Goal: Information Seeking & Learning: Learn about a topic

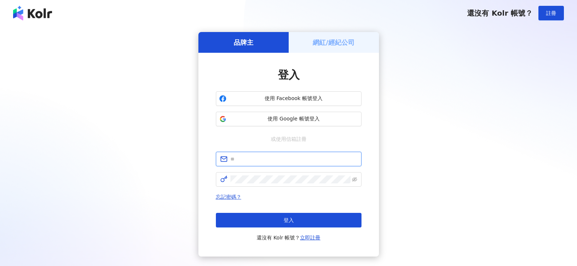
click at [262, 156] on input "text" at bounding box center [293, 159] width 127 height 8
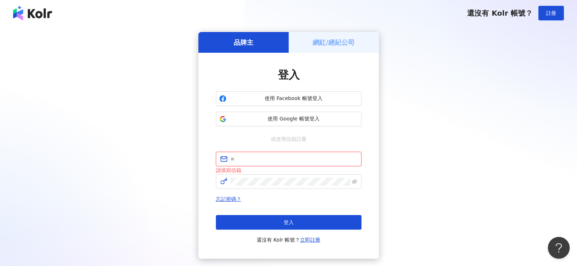
click at [282, 159] on input "text" at bounding box center [293, 159] width 127 height 8
paste input "**********"
type input "**********"
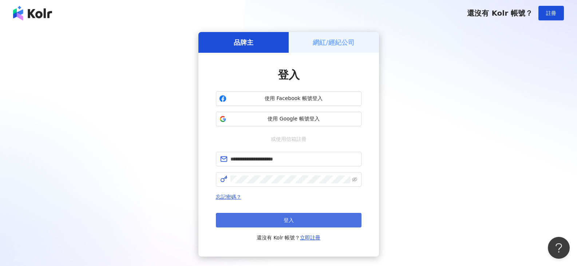
click at [268, 222] on button "登入" at bounding box center [289, 220] width 146 height 15
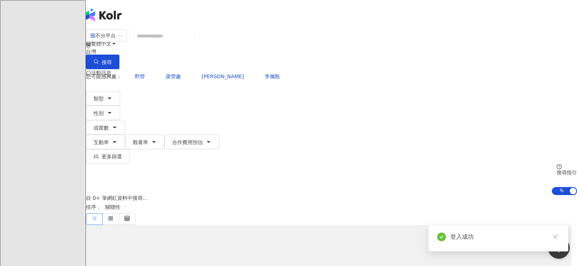
click at [192, 42] on input "search" at bounding box center [162, 36] width 59 height 14
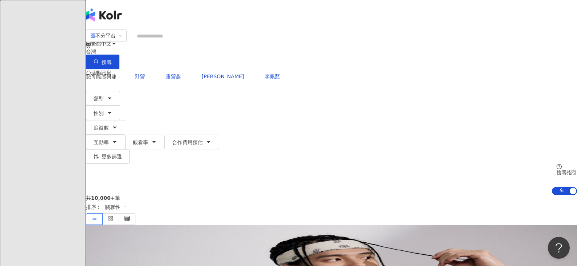
click at [192, 43] on input "search" at bounding box center [162, 36] width 59 height 14
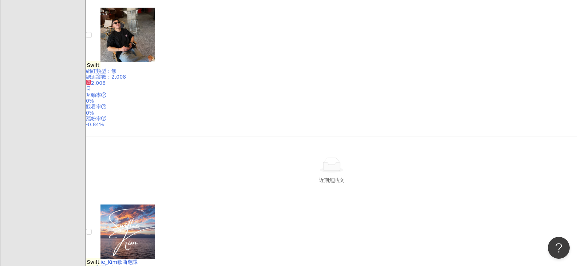
scroll to position [655, 0]
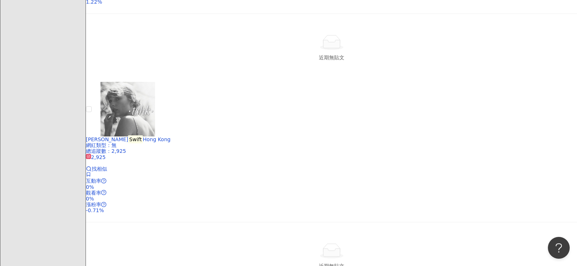
scroll to position [764, 0]
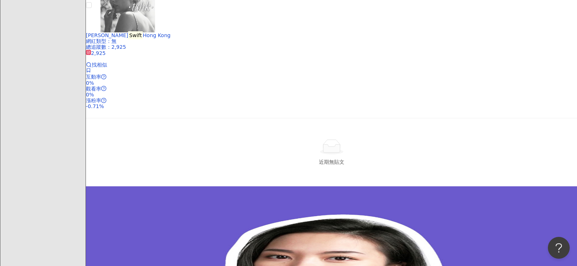
scroll to position [801, 0]
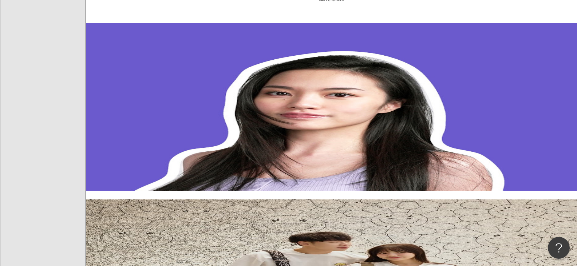
scroll to position [983, 0]
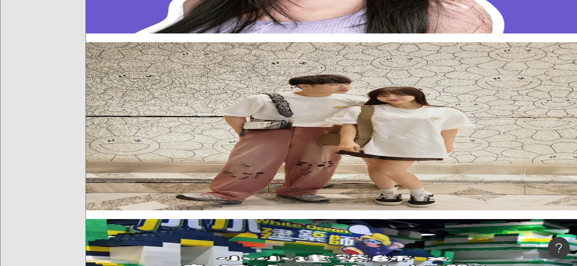
scroll to position [1092, 0]
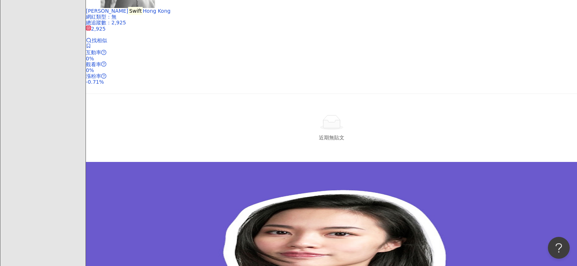
scroll to position [801, 0]
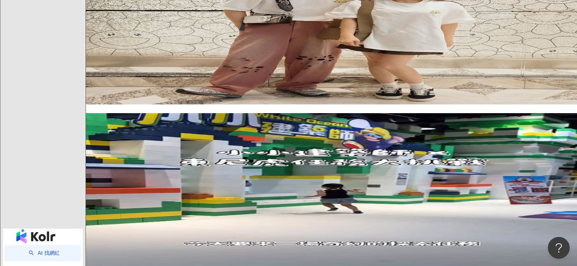
scroll to position [1201, 0]
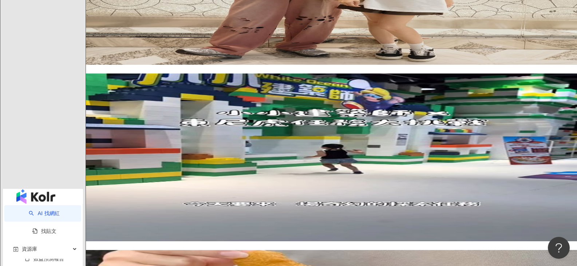
scroll to position [1274, 0]
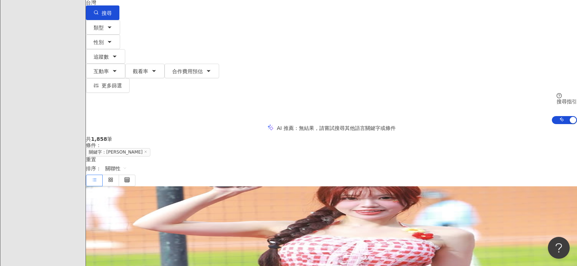
scroll to position [109, 0]
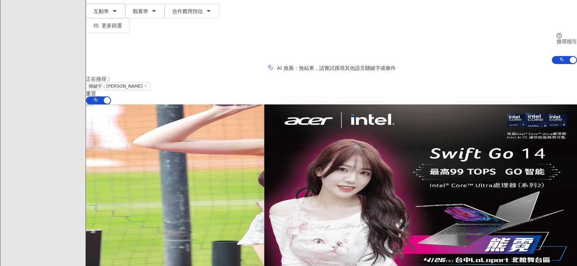
click at [166, 201] on link "查看關鍵字貼文 4 筆" at bounding box center [139, 204] width 53 height 6
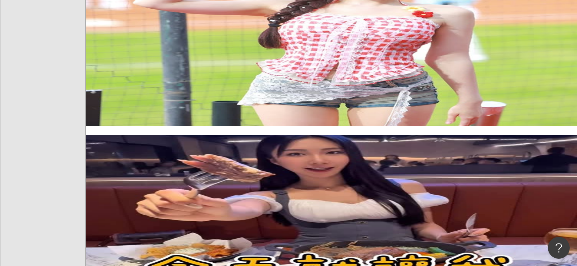
scroll to position [291, 0]
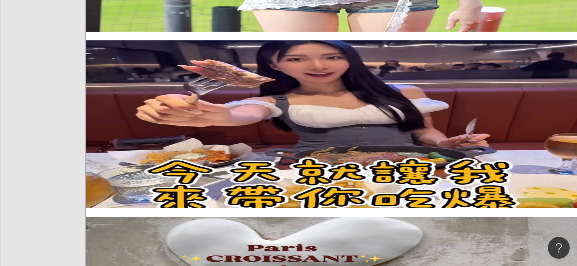
scroll to position [400, 0]
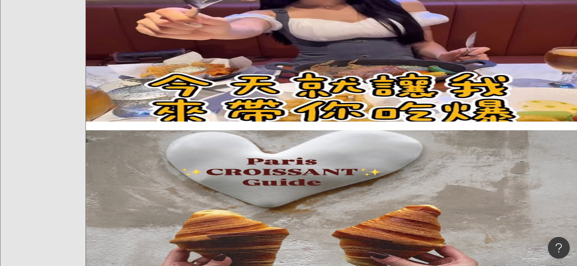
scroll to position [473, 0]
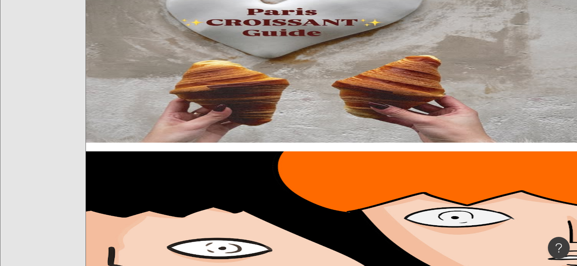
scroll to position [582, 0]
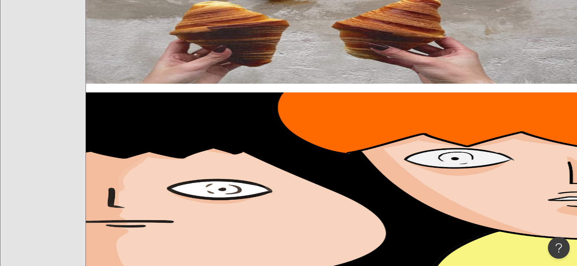
scroll to position [655, 0]
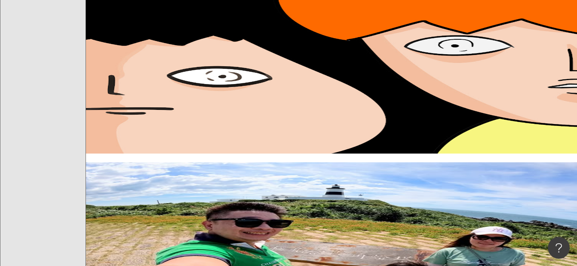
scroll to position [764, 0]
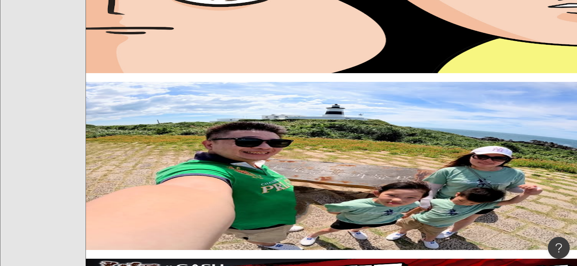
scroll to position [874, 0]
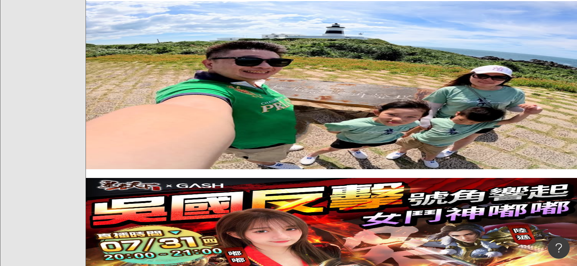
scroll to position [983, 0]
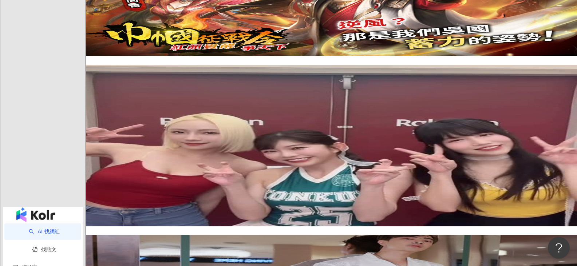
scroll to position [1238, 0]
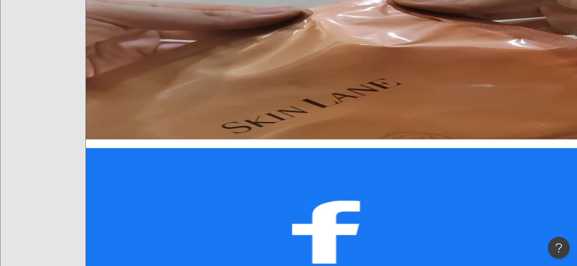
scroll to position [400, 0]
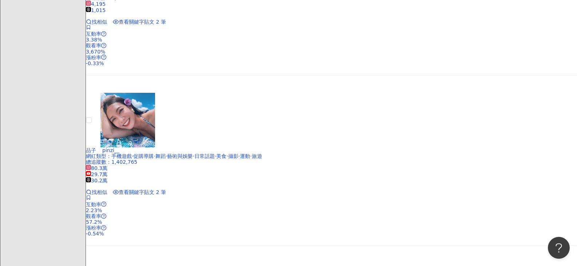
scroll to position [801, 0]
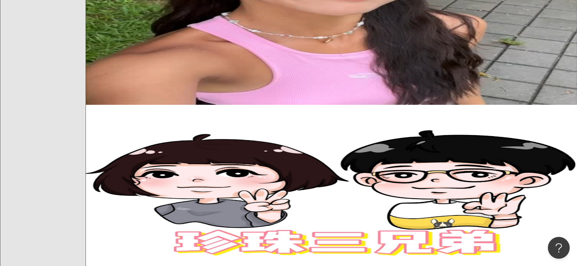
scroll to position [946, 0]
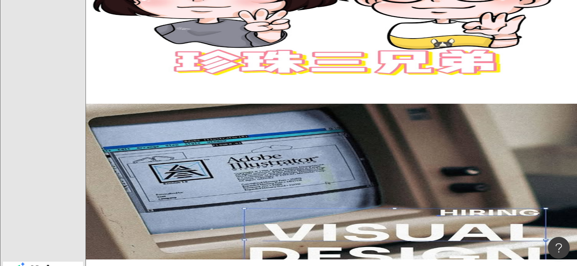
scroll to position [1128, 0]
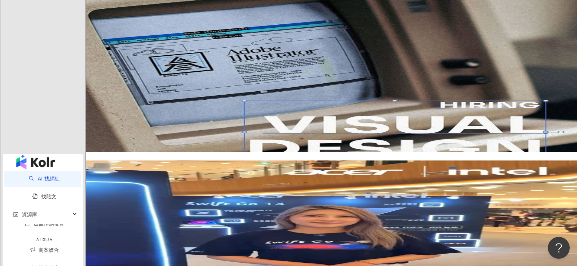
scroll to position [1274, 0]
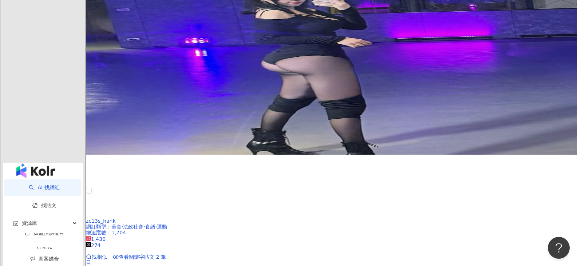
scroll to position [1253, 0]
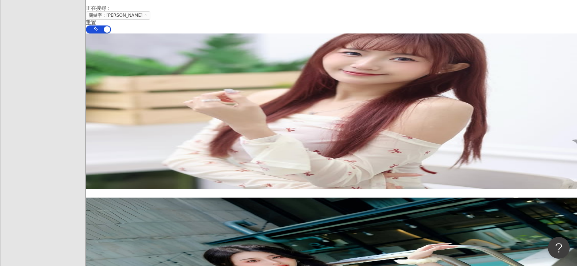
scroll to position [0, 0]
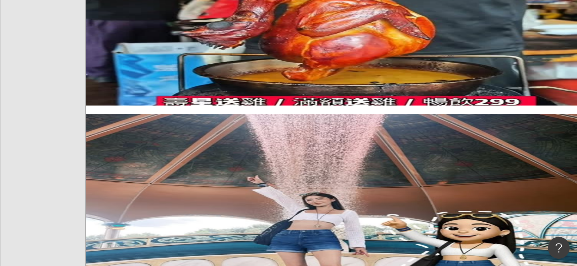
scroll to position [1201, 0]
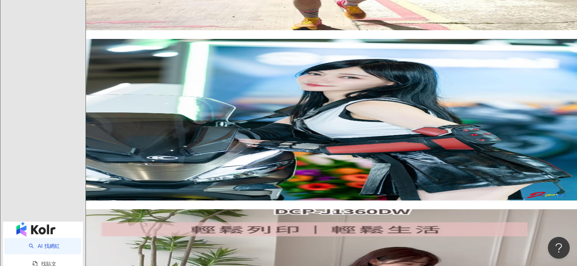
scroll to position [1118, 0]
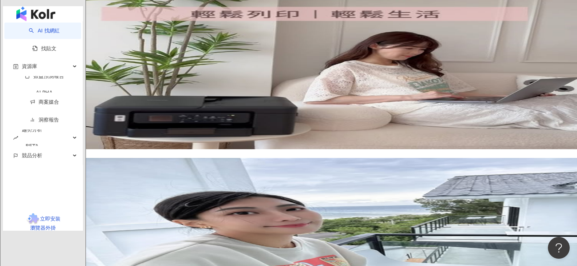
scroll to position [1300, 0]
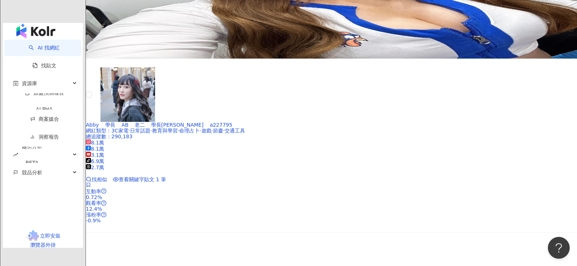
scroll to position [1383, 0]
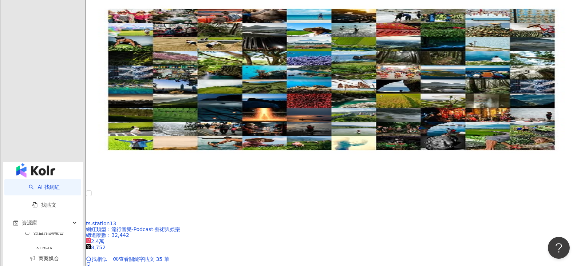
scroll to position [1289, 0]
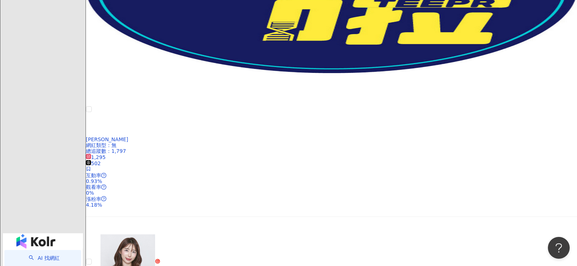
scroll to position [1134, 0]
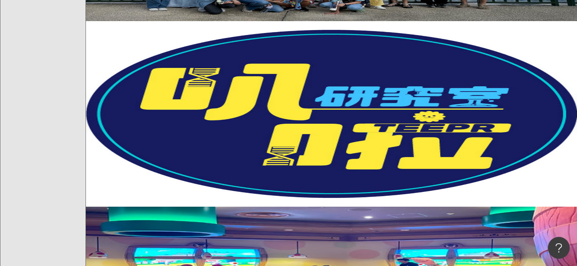
scroll to position [1024, 0]
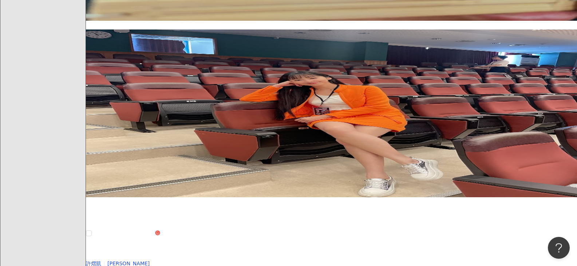
scroll to position [0, 0]
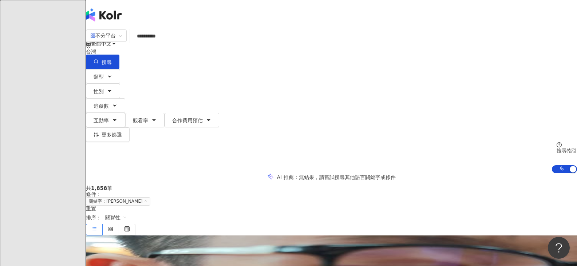
click at [216, 19] on div "繁體中文 活動訊息 A" at bounding box center [331, 58] width 491 height 116
click at [192, 39] on input "**********" at bounding box center [162, 36] width 59 height 14
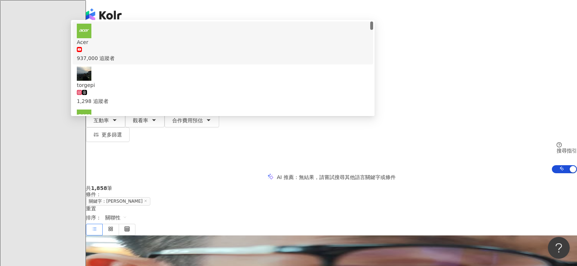
type input "****"
click at [112, 59] on span "搜尋" at bounding box center [107, 62] width 10 height 6
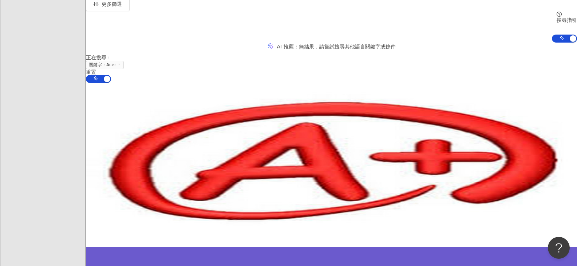
scroll to position [218, 0]
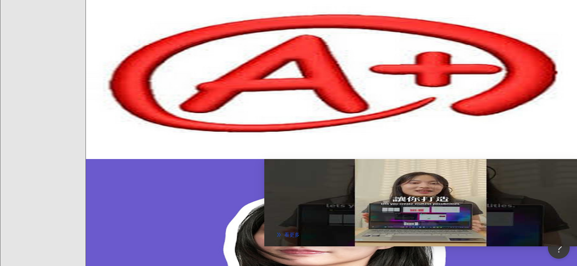
click at [166, 262] on span "查看關鍵字貼文 5 筆" at bounding box center [142, 265] width 47 height 6
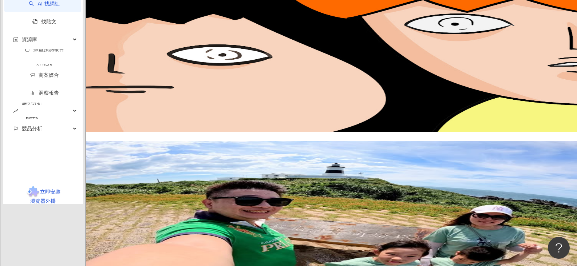
scroll to position [1602, 0]
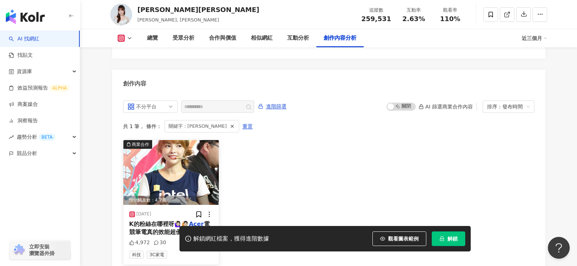
click at [167, 221] on span "K的粉絲在哪裡呀🙋🏻‍♀️🙋🏻" at bounding box center [159, 224] width 60 height 7
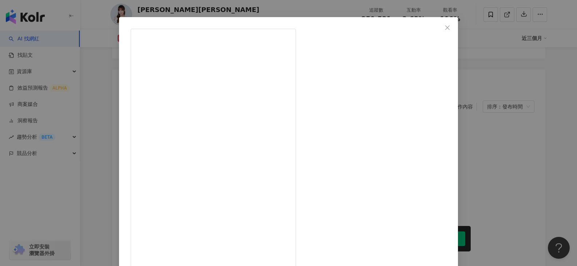
scroll to position [36, 0]
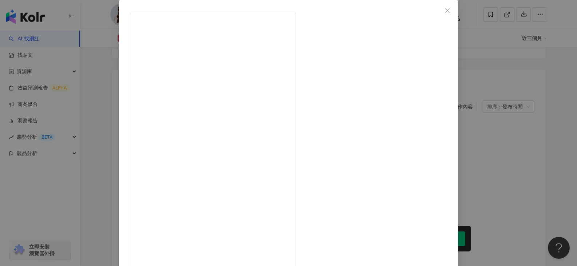
drag, startPoint x: 328, startPoint y: 124, endPoint x: 347, endPoint y: 124, distance: 19.7
copy div "ntel®️ C"
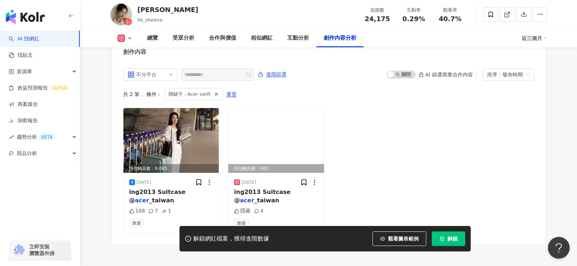
scroll to position [2199, 0]
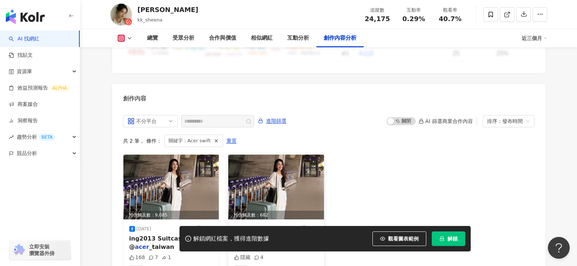
click at [280, 155] on img at bounding box center [276, 187] width 96 height 65
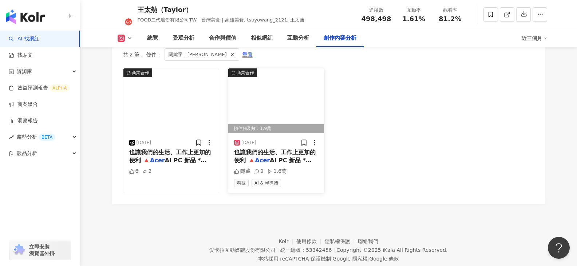
scroll to position [2042, 0]
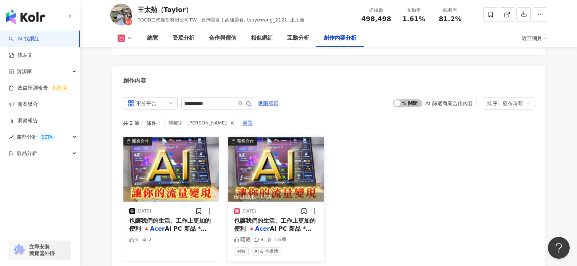
click at [286, 225] on span "AI PC 新品 * Trav" at bounding box center [273, 232] width 78 height 15
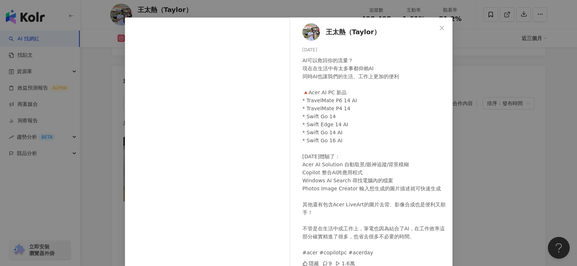
scroll to position [36, 0]
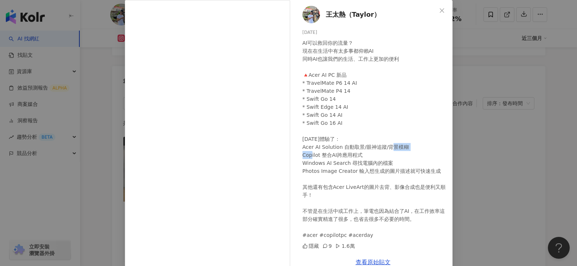
drag, startPoint x: 301, startPoint y: 156, endPoint x: 317, endPoint y: 156, distance: 16.4
click at [317, 156] on div "AI可以救回你的流量？ 現在在生活中有太多事都仰賴AI 同時AI也讓我們的生活、工作上更加的便利 🔺Acer AI PC 新品 * TravelMate P6…" at bounding box center [374, 139] width 144 height 200
copy div "opilot"
drag, startPoint x: 321, startPoint y: 15, endPoint x: 377, endPoint y: 15, distance: 55.7
click at [377, 15] on div "王太熱（Taylor） 2025/7/30 AI可以救回你的流量？ 現在在生活中有太多事都仰賴AI 同時AI也讓我們的生活、工作上更加的便利 🔺Acer AI…" at bounding box center [373, 126] width 159 height 252
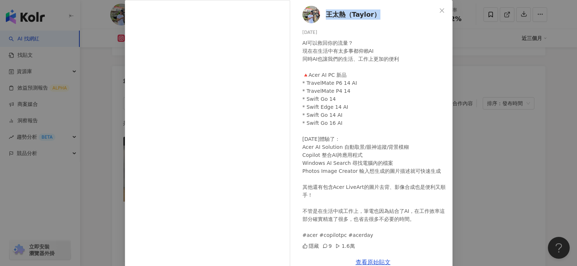
copy span "王太熱（Taylor）"
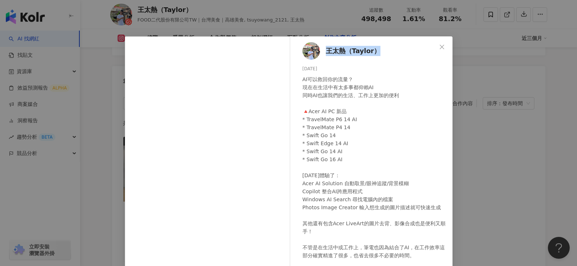
click at [474, 94] on div "王太熱（Taylor） 2025/7/30 AI可以救回你的流量？ 現在在生活中有太多事都仰賴AI 同時AI也讓我們的生活、工作上更加的便利 🔺Acer AI…" at bounding box center [288, 133] width 577 height 266
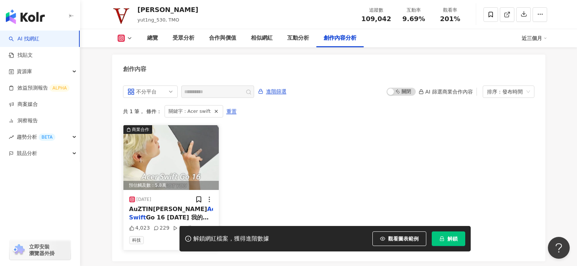
click at [222, 206] on span at bounding box center [222, 209] width 0 height 7
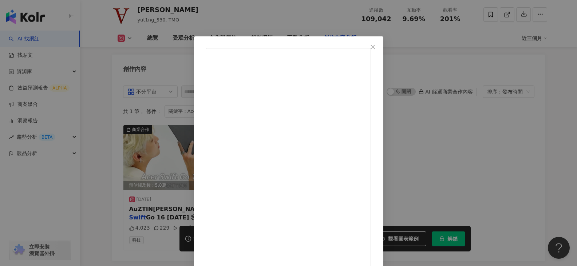
drag, startPoint x: 349, startPoint y: 79, endPoint x: 361, endPoint y: 78, distance: 11.3
copy div "Swift"
drag, startPoint x: 316, startPoint y: 78, endPoint x: 334, endPoint y: 79, distance: 17.8
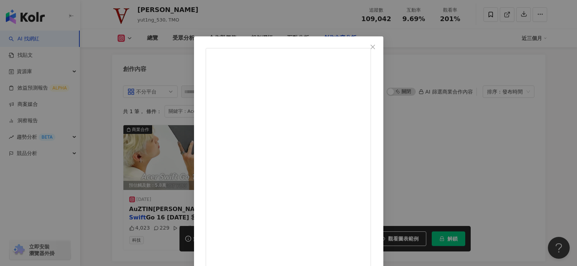
copy div "吳昱廷"
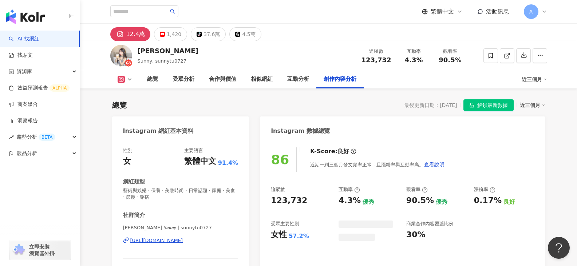
scroll to position [2225, 0]
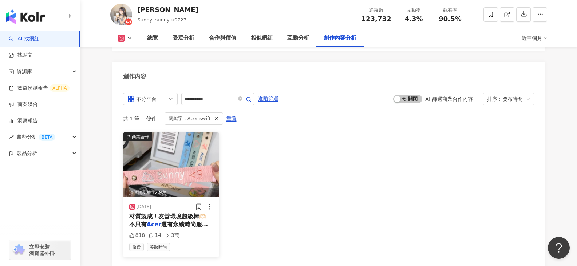
click at [167, 213] on span "材質製成！友善環境超級棒🫶🏻 不只有" at bounding box center [167, 220] width 77 height 15
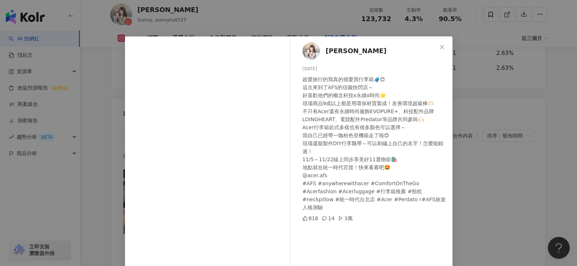
scroll to position [2164, 0]
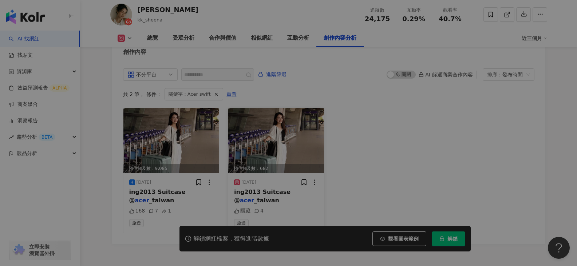
scroll to position [2199, 0]
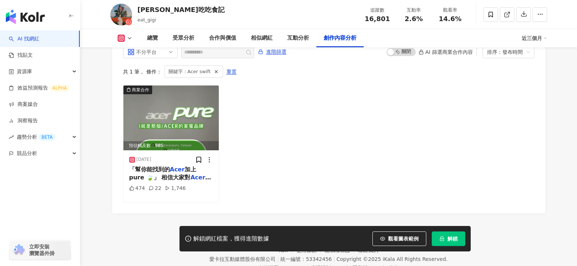
scroll to position [2221, 0]
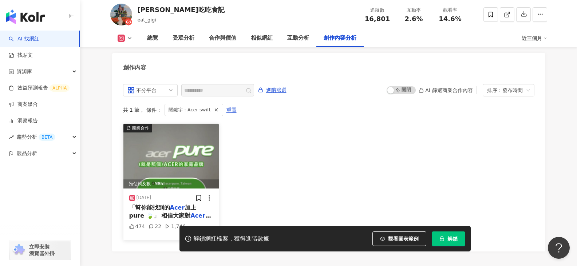
click at [163, 204] on span "「幫你能找到的" at bounding box center [149, 207] width 41 height 7
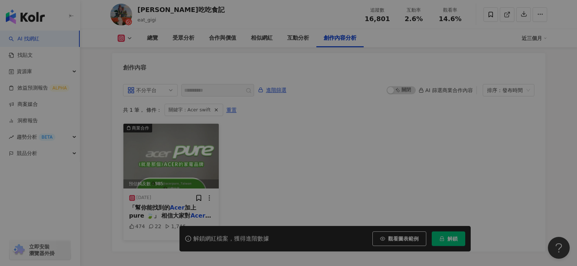
scroll to position [0, 0]
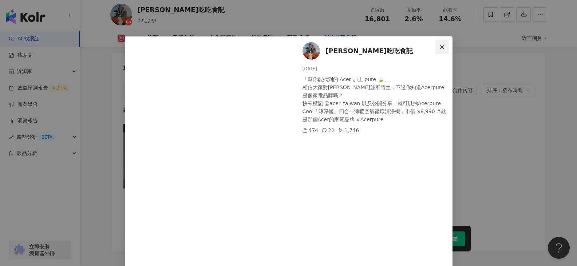
click at [443, 47] on span "Close" at bounding box center [442, 47] width 15 height 6
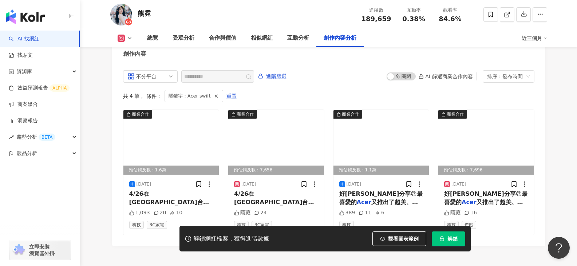
scroll to position [2252, 0]
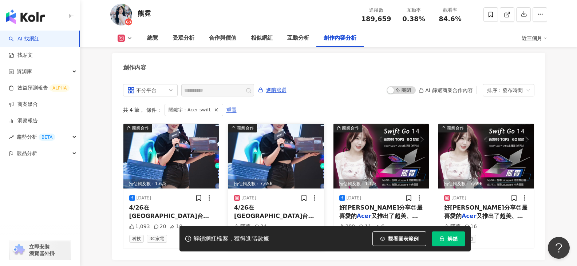
click at [269, 204] on span "4/26在[GEOGRAPHIC_DATA]台中順利完成" at bounding box center [274, 215] width 80 height 23
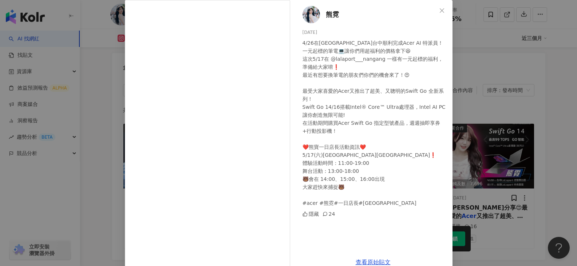
scroll to position [0, 0]
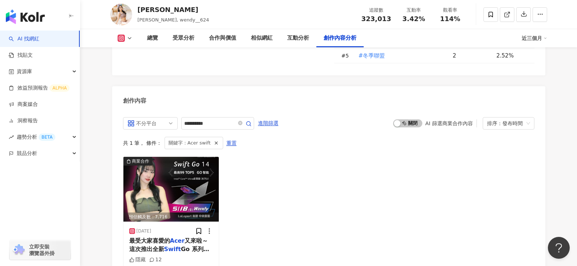
scroll to position [2023, 0]
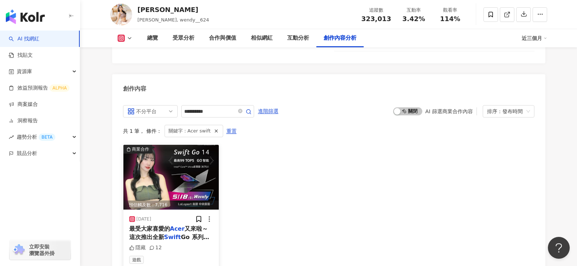
click at [197, 225] on span "又來啦～ 這次推出全新" at bounding box center [168, 232] width 79 height 15
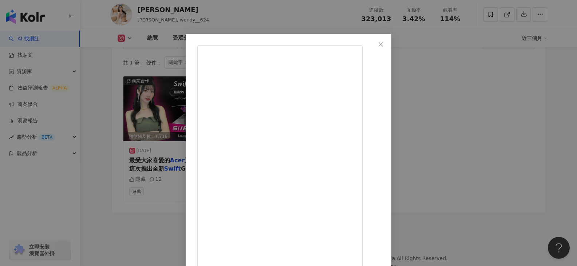
scroll to position [0, 0]
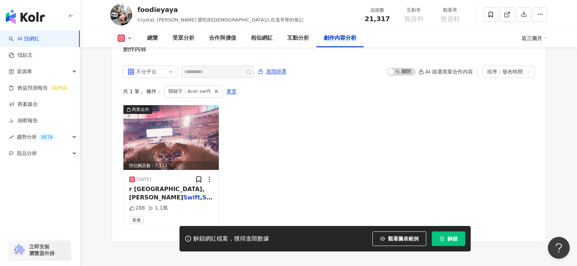
scroll to position [2234, 0]
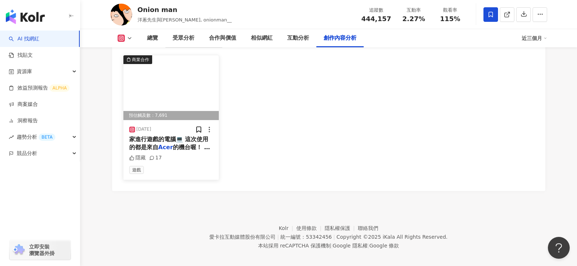
scroll to position [2320, 0]
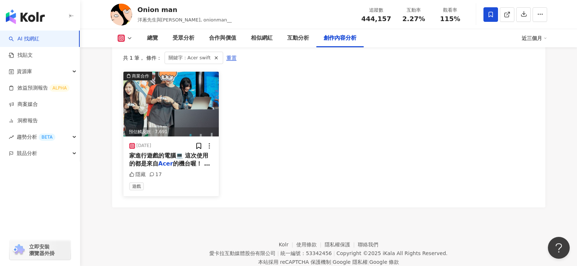
click at [196, 171] on div "隱藏 17" at bounding box center [171, 174] width 84 height 7
click at [198, 160] on span "的機台喔！ 大家有空可以來三創" at bounding box center [169, 167] width 81 height 15
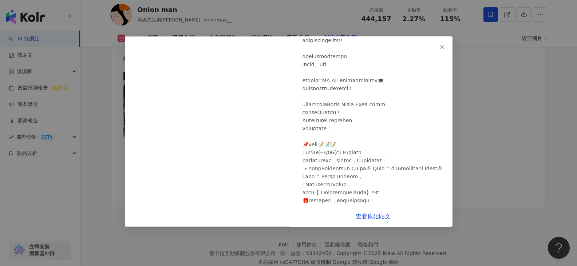
scroll to position [35, 0]
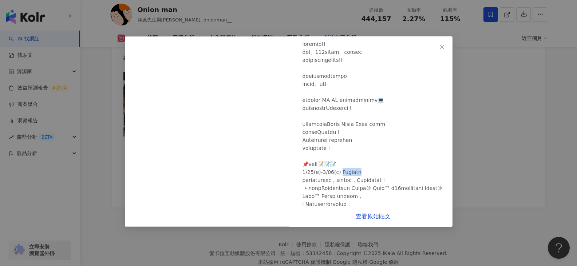
drag, startPoint x: 343, startPoint y: 174, endPoint x: 368, endPoint y: 172, distance: 25.5
click at [368, 172] on div at bounding box center [374, 172] width 144 height 264
copy div "牌周 購機優惠"
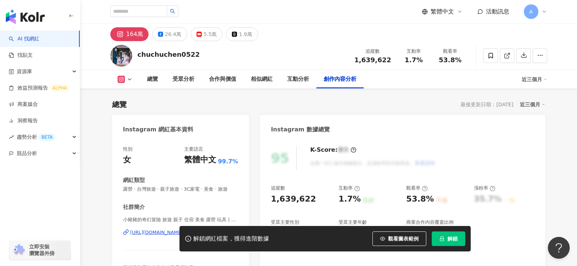
scroll to position [2260, 0]
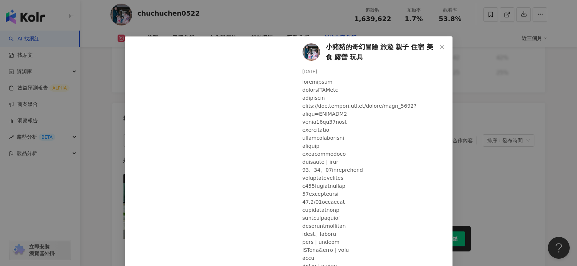
scroll to position [0, 0]
click at [367, 154] on div at bounding box center [374, 250] width 144 height 344
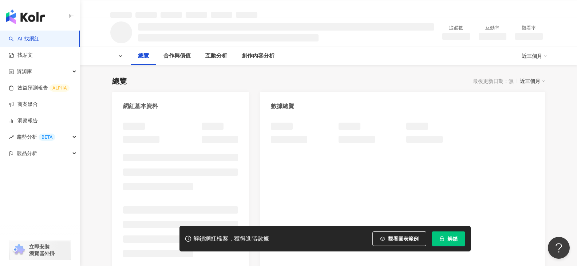
scroll to position [182, 0]
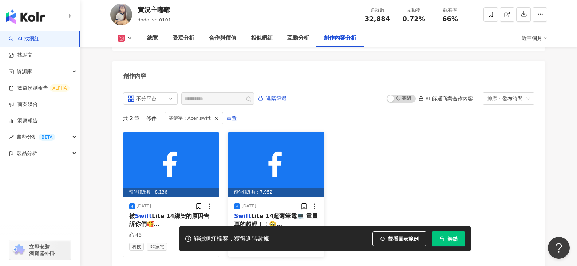
scroll to position [2253, 0]
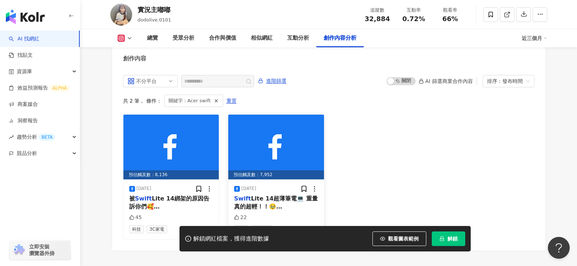
click at [263, 195] on span "Lite 14超薄筆電💻 重量真的超輕！！🥹 #" at bounding box center [276, 206] width 84 height 23
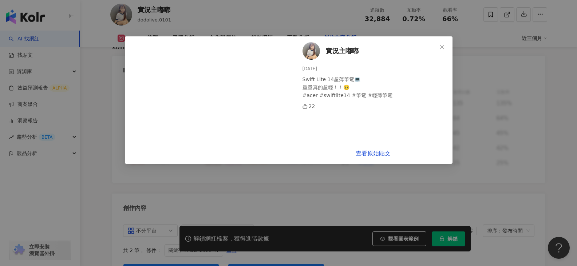
scroll to position [2304, 0]
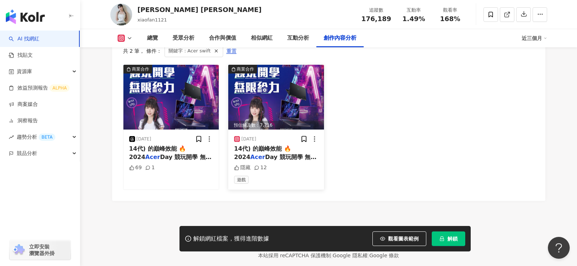
click at [289, 130] on img at bounding box center [276, 97] width 96 height 65
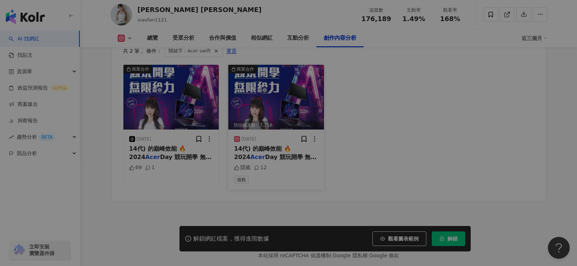
scroll to position [2244, 0]
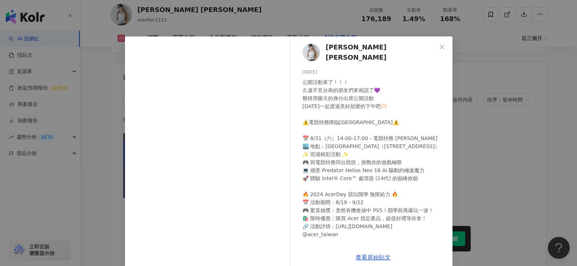
click at [323, 51] on div "小帆 楊曉帆 Fan 2024/8/30 公開活動來了！！！ 久違不見台南的朋友們來相認了💜 難得用樂天的身分出席公開活動 明天一起渡過美好甜蜜的下午吧🫶🏻 …" at bounding box center [373, 141] width 159 height 211
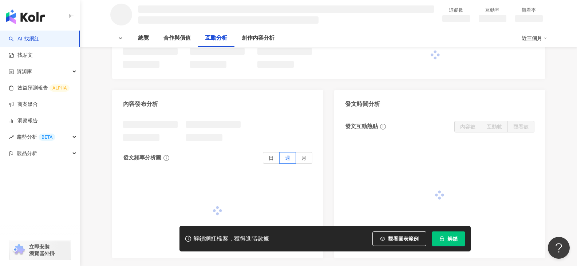
scroll to position [655, 0]
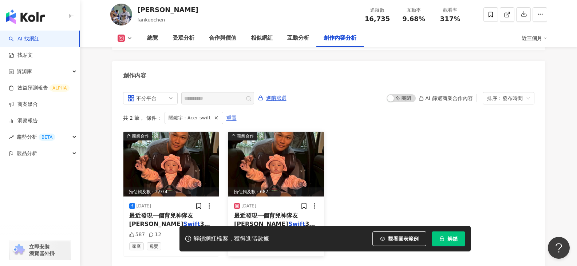
click at [288, 221] on mark "Swift" at bounding box center [296, 224] width 17 height 7
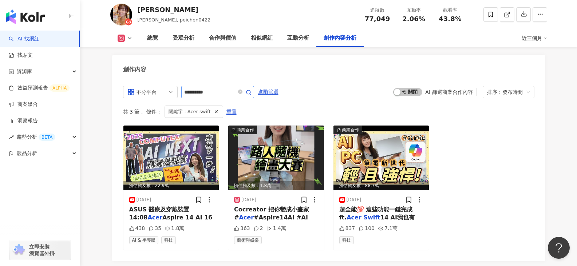
scroll to position [2023, 0]
click at [256, 214] on span "#Aspire14AI #AI" at bounding box center [281, 217] width 54 height 7
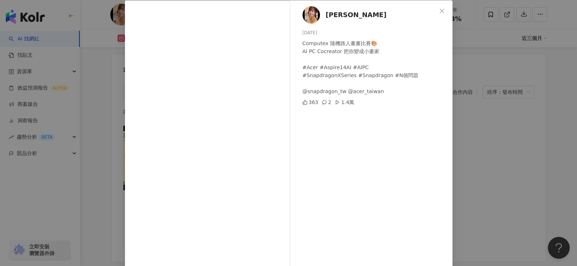
scroll to position [60, 0]
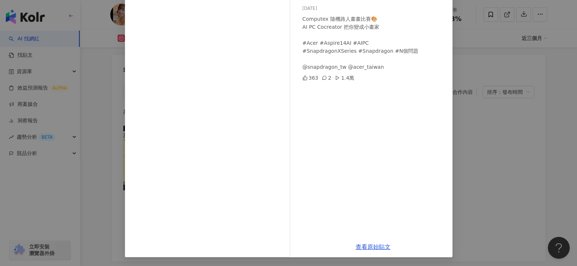
click at [390, 164] on div "宇恩 2025/5/26 Computex 隨機路人畫畫比賽🎨 AI PC Cocreator 把你變成小畫家 #Acer #Aspire14AI #AIPC…" at bounding box center [373, 106] width 159 height 261
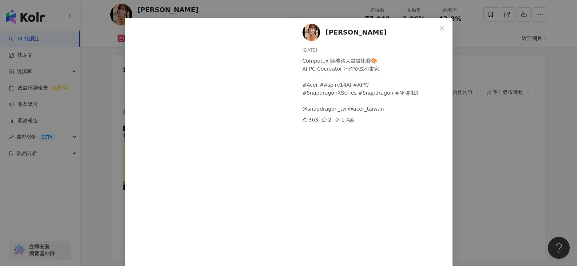
scroll to position [0, 0]
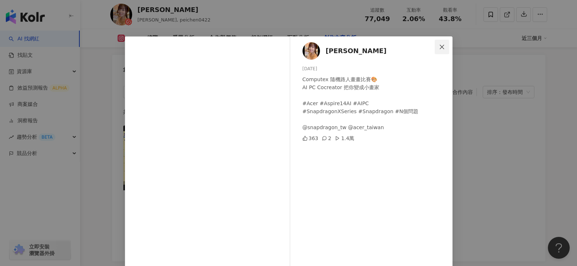
click at [440, 48] on icon "close" at bounding box center [442, 46] width 4 height 4
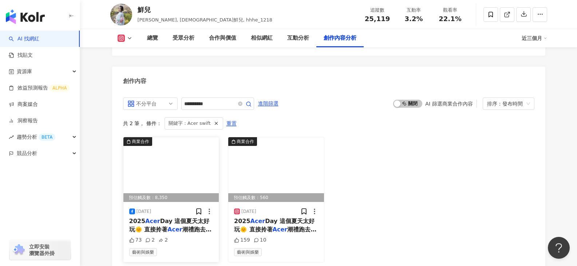
scroll to position [2022, 0]
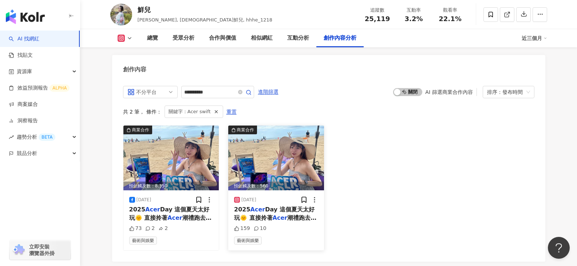
click at [273, 214] on mark "Acer" at bounding box center [280, 217] width 15 height 7
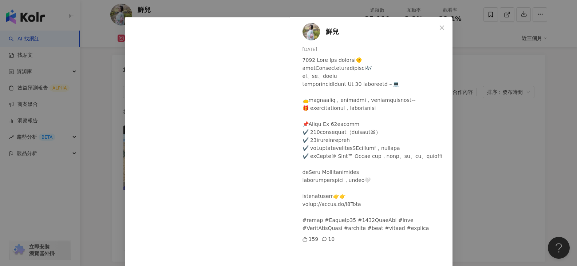
scroll to position [36, 0]
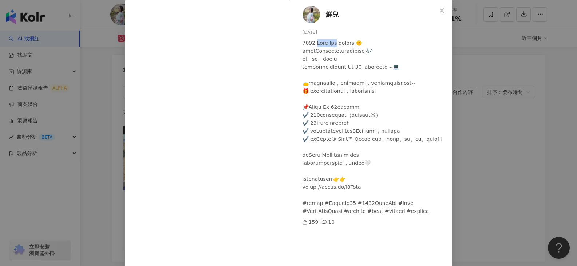
drag, startPoint x: 312, startPoint y: 31, endPoint x: 332, endPoint y: 30, distance: 20.1
click at [332, 39] on div at bounding box center [374, 127] width 144 height 176
copy div "Acer Day"
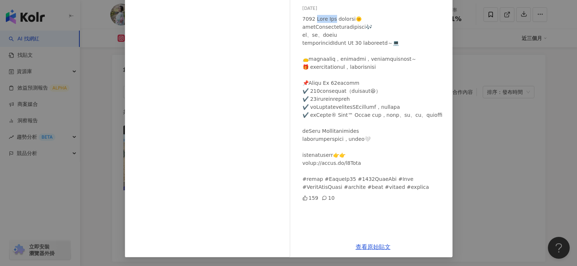
click at [483, 96] on div "鮮兒 [DATE] 159 10 查看原始貼文" at bounding box center [288, 133] width 577 height 266
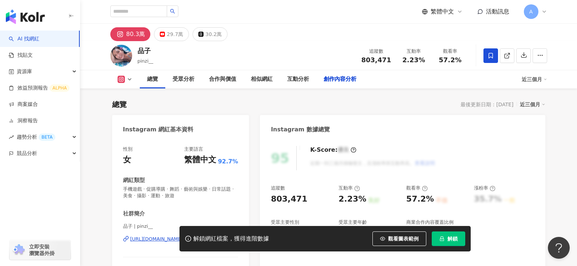
scroll to position [2345, 0]
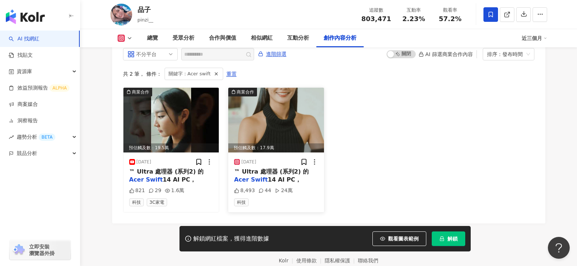
click at [263, 140] on img at bounding box center [276, 120] width 96 height 65
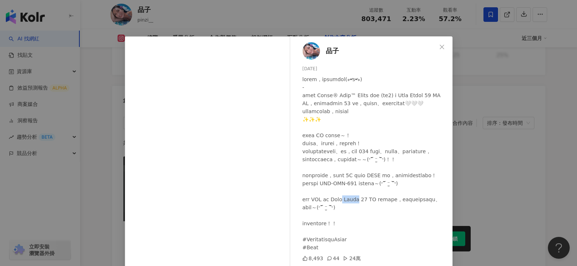
drag, startPoint x: 349, startPoint y: 225, endPoint x: 362, endPoint y: 226, distance: 12.8
click at [362, 226] on div at bounding box center [374, 163] width 144 height 176
copy div "ift 14"
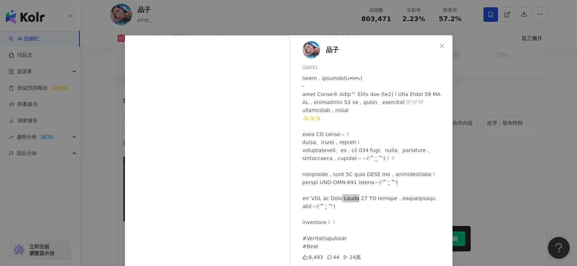
scroll to position [0, 0]
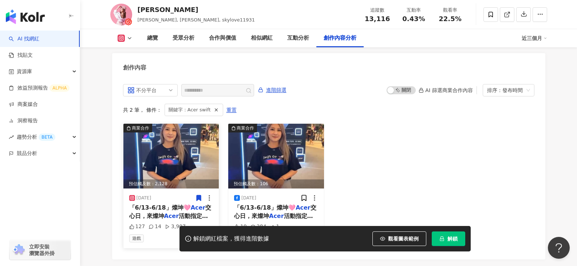
click at [174, 213] on mark "Acer" at bounding box center [171, 216] width 15 height 7
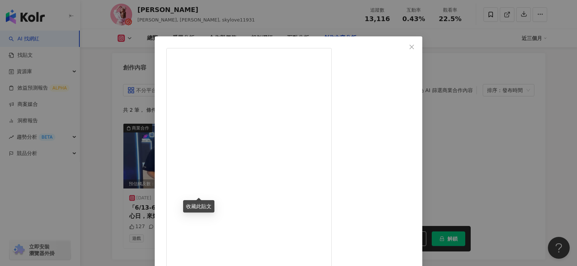
click at [419, 50] on button "Close" at bounding box center [411, 47] width 15 height 15
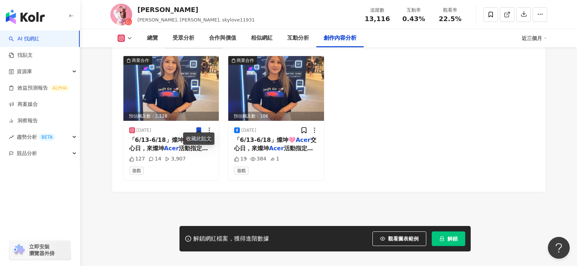
scroll to position [2301, 0]
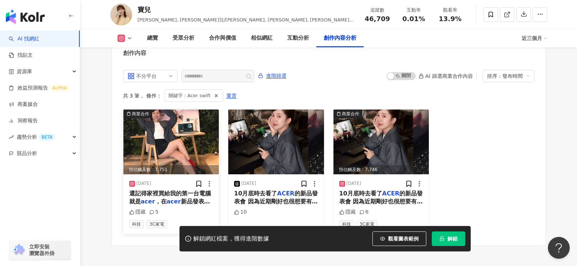
scroll to position [2283, 0]
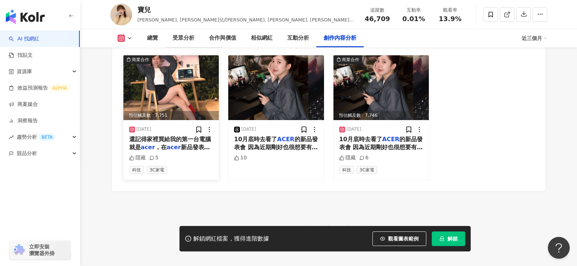
click at [179, 147] on div "2024/12/19 還記得家裡買給我的第一台電腦就是 acer ，在 acer 新品發表裡當然也看了最需要的筆電！ 比較吸引我的是圖片中的 Swift 14…" at bounding box center [171, 150] width 96 height 60
click at [181, 144] on span "新品發表裡當然也看了最需要的筆電！ 比較吸引我的是圖片中的" at bounding box center [171, 155] width 84 height 23
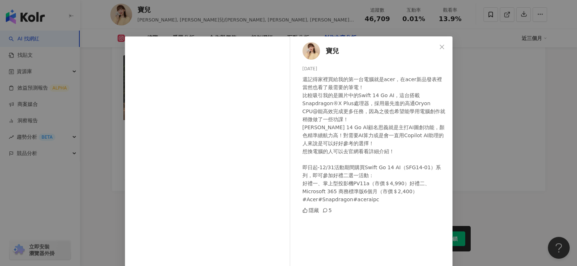
click at [289, 119] on div "寶兒 2024/12/19 還記得家裡買給我的第一台電腦就是acer，在acer新品發表裡當然也看了最需要的筆電！ 比較吸引我的是圖片中的Swift 14 G…" at bounding box center [289, 172] width 328 height 273
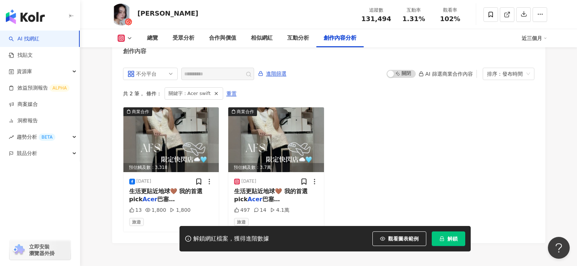
click at [238, 184] on rect at bounding box center [237, 181] width 5 height 4
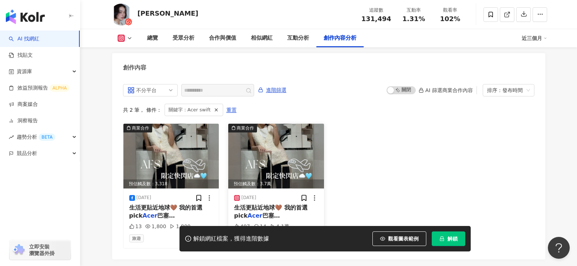
click at [278, 204] on span "生活更貼近地球🤎 我的首選pick" at bounding box center [271, 211] width 74 height 15
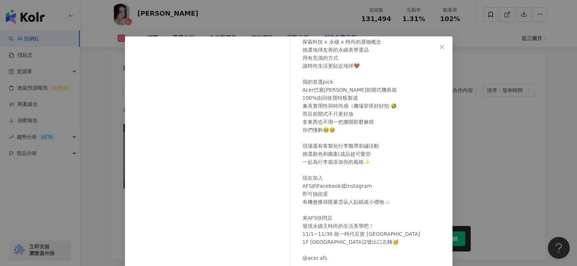
scroll to position [60, 0]
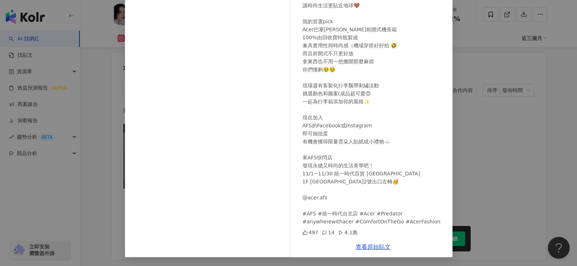
click at [100, 97] on div "[PERSON_NAME] [DATE] 497 14 4.1萬 查看原始貼文" at bounding box center [288, 133] width 577 height 266
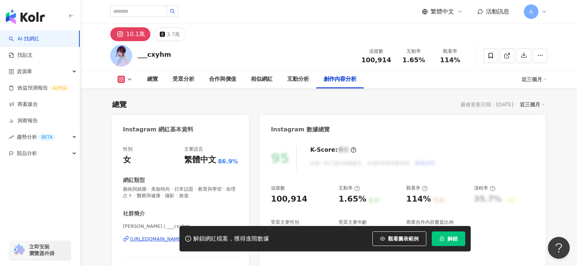
scroll to position [2244, 0]
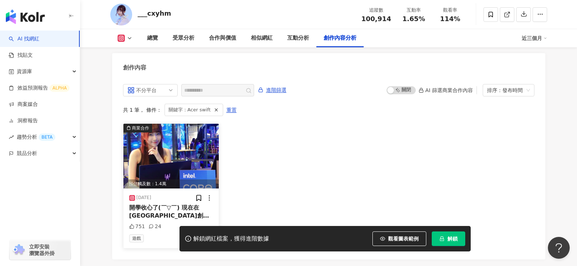
click at [188, 143] on img at bounding box center [171, 156] width 96 height 65
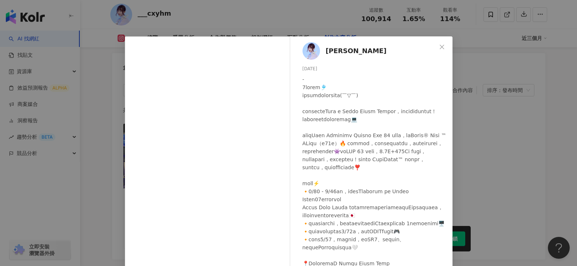
drag, startPoint x: 442, startPoint y: 47, endPoint x: 438, endPoint y: 46, distance: 3.7
click at [440, 46] on icon "close" at bounding box center [442, 47] width 6 height 6
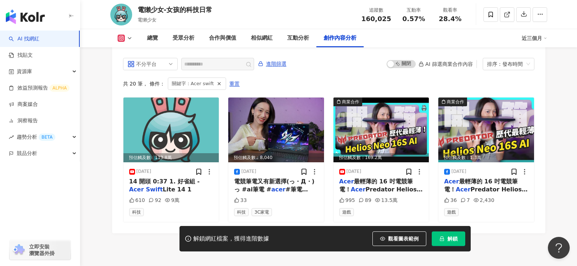
scroll to position [2329, 0]
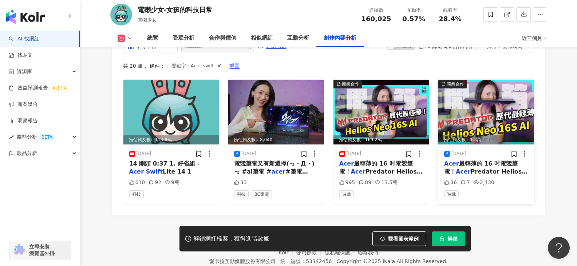
click at [487, 160] on span "最輕薄的 16 吋電競筆電！" at bounding box center [481, 167] width 74 height 15
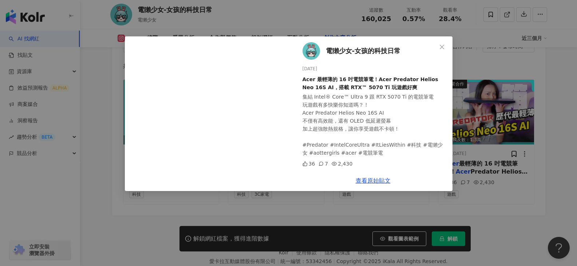
click at [379, 151] on div "集結 Intel® Core™ Ultra 9 跟 RTX 5070 Ti 的電競筆電 玩遊戲有多快樂你知道嗎？！ Acer Predator Helios …" at bounding box center [374, 125] width 144 height 64
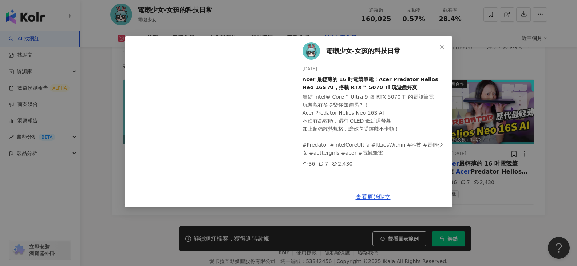
click at [382, 105] on div "集結 Intel® Core™ Ultra 9 跟 RTX 5070 Ti 的電競筆電 玩遊戲有多快樂你知道嗎？！ Acer Predator Helios …" at bounding box center [374, 125] width 144 height 64
click at [335, 64] on div "電獺少女-女孩的科技日常 2025/7/14 Acer 最輕薄的 16 吋電競筆電！Acer Predator Helios Neo 16S AI，搭載 RT…" at bounding box center [373, 111] width 159 height 150
click at [305, 71] on div "2025/7/14" at bounding box center [374, 69] width 144 height 7
click at [318, 71] on div "2025/7/14" at bounding box center [374, 69] width 144 height 7
click at [114, 146] on div "電獺少女-女孩的科技日常 2025/7/14 Acer 最輕薄的 16 吋電競筆電！Acer Predator Helios Neo 16S AI，搭載 RT…" at bounding box center [288, 133] width 577 height 266
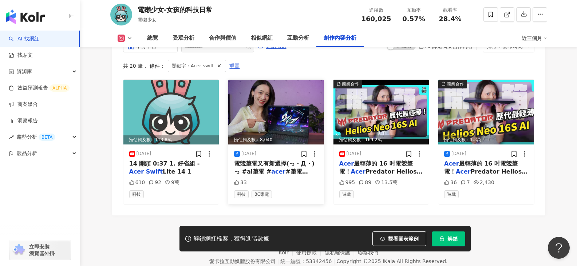
click at [256, 160] on span "電競筆電又有新選擇(っ・Д・)っ #ai筆電 #" at bounding box center [274, 167] width 80 height 15
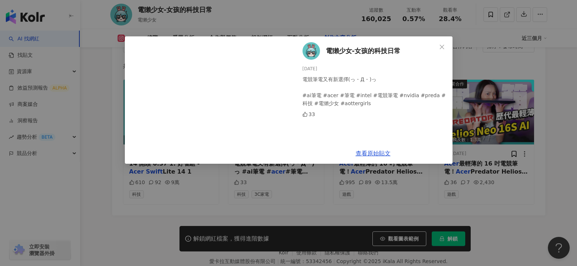
click at [411, 194] on div "電獺少女-女孩的科技日常 2025/7/15 電競筆電又有新選擇(っ・Д・)っ #ai筆電 #acer #筆電 #intel #電競筆電 #nvidia #p…" at bounding box center [288, 133] width 577 height 266
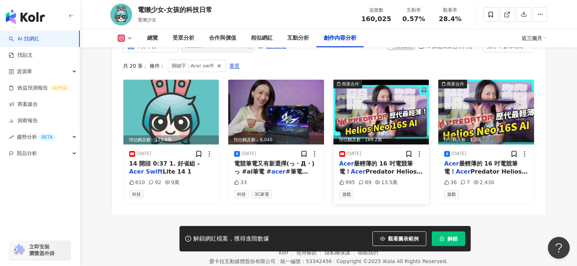
click at [382, 168] on span "Predator Helios Neo 16S AI，搭載 RTX™ 5070 Ti 玩遊戲好爽【本內容包含合作宣傳】 集結 Intel® Core™ Ult…" at bounding box center [380, 196] width 83 height 56
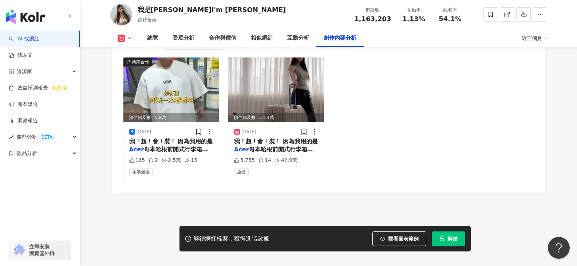
scroll to position [2304, 0]
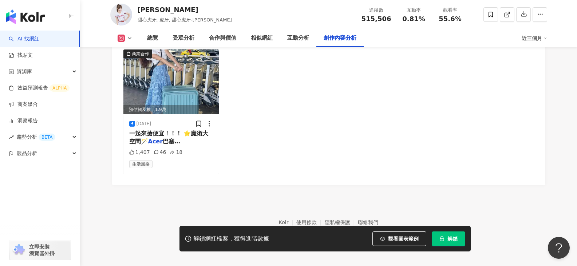
scroll to position [2281, 0]
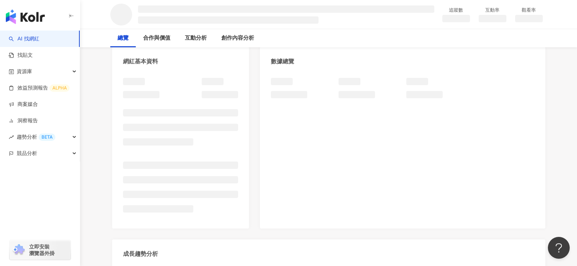
scroll to position [73, 0]
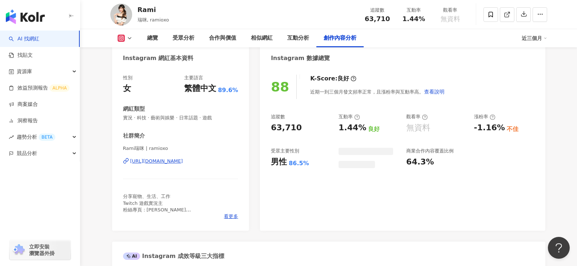
scroll to position [2229, 0]
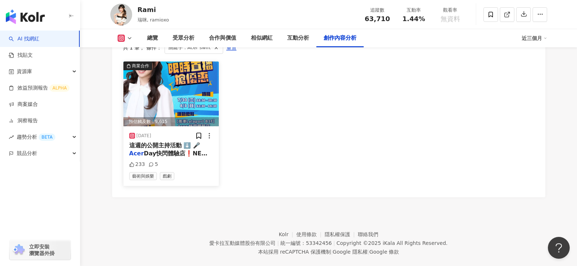
click at [145, 126] on img at bounding box center [171, 94] width 96 height 65
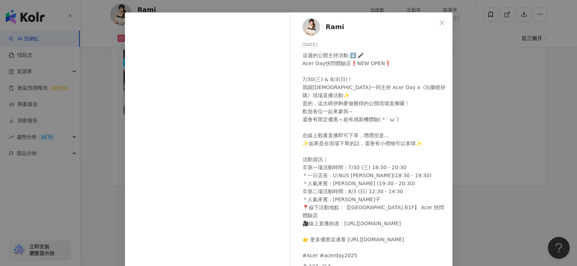
scroll to position [60, 0]
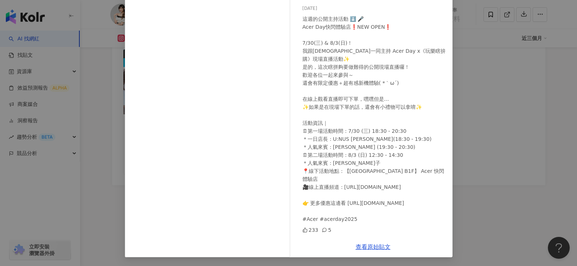
click at [514, 123] on div "Rami 2025/7/28 這週的公開主持活動 ⬇️ 🎤 Acer Day快閃體驗店❗️NEW OPEN❗️ 7/30(三) & 8/3(日)！ 我跟天神會…" at bounding box center [288, 133] width 577 height 266
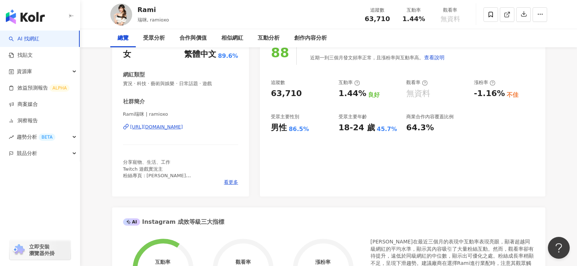
scroll to position [0, 0]
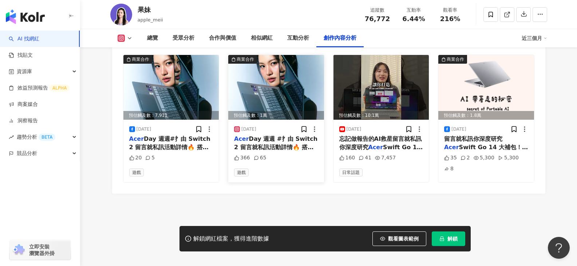
scroll to position [2213, 0]
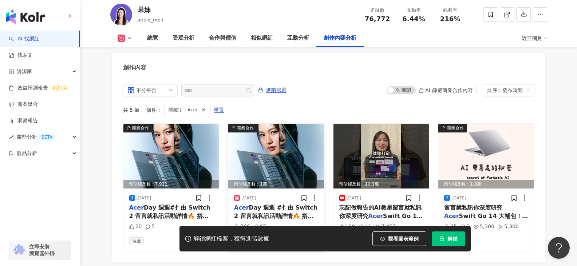
click at [269, 213] on span "Day 週週 #扌由 Switch 2 留言就私訊活動詳情🔥 搭載Intel® Core™ Ultra 處理器 Intel Inside® 突破無限可能 感受…" at bounding box center [275, 228] width 83 height 48
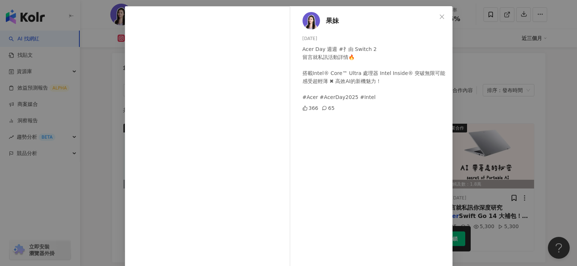
scroll to position [0, 0]
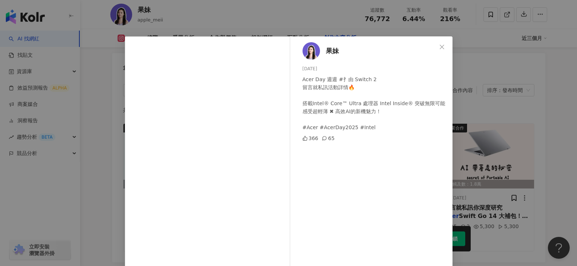
click at [435, 46] on span "Close" at bounding box center [442, 47] width 15 height 6
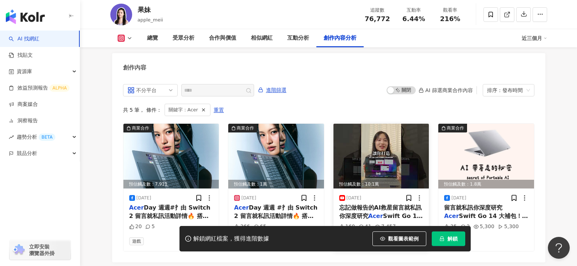
click at [375, 213] on mark "Acer" at bounding box center [375, 216] width 15 height 7
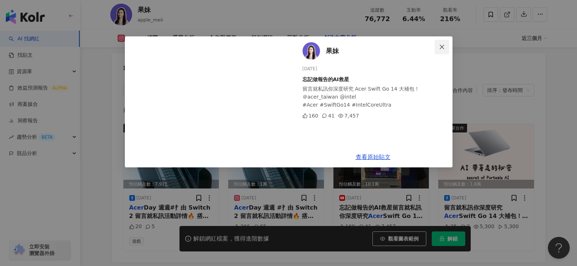
click at [442, 51] on button "Close" at bounding box center [442, 47] width 15 height 15
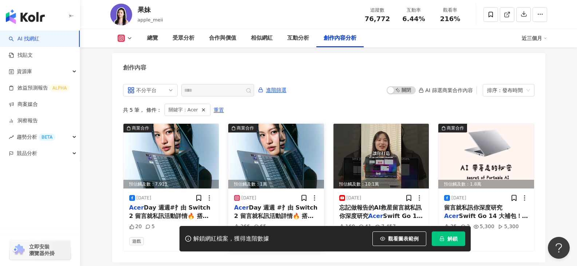
click at [248, 206] on span "Day 週週 #扌由 Switch 2 留言就私訊活動詳情🔥 搭載Intel® Core™ Ultra 處理器 Intel Inside® 突破無限可能 感受…" at bounding box center [275, 228] width 83 height 48
